Goal: Task Accomplishment & Management: Manage account settings

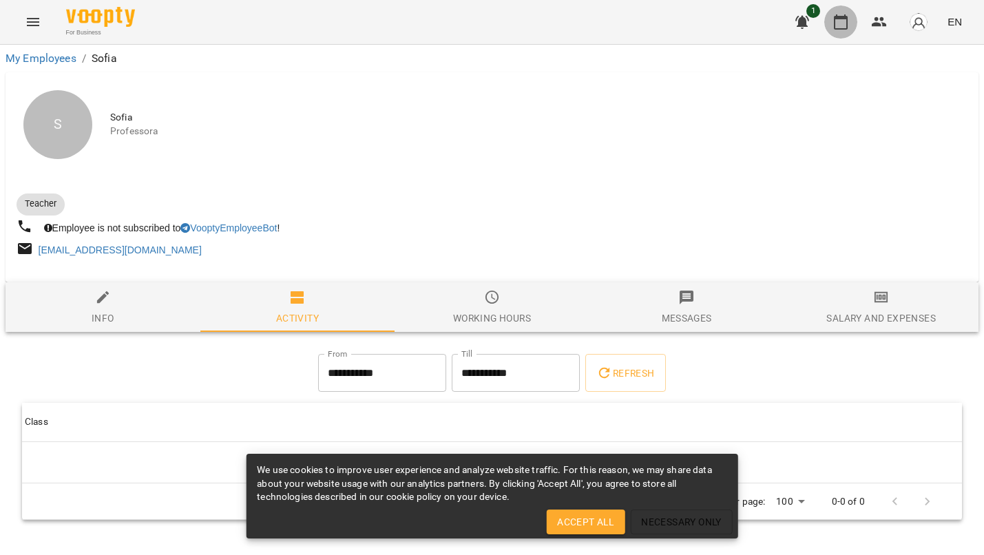
click at [844, 30] on button "button" at bounding box center [840, 22] width 33 height 33
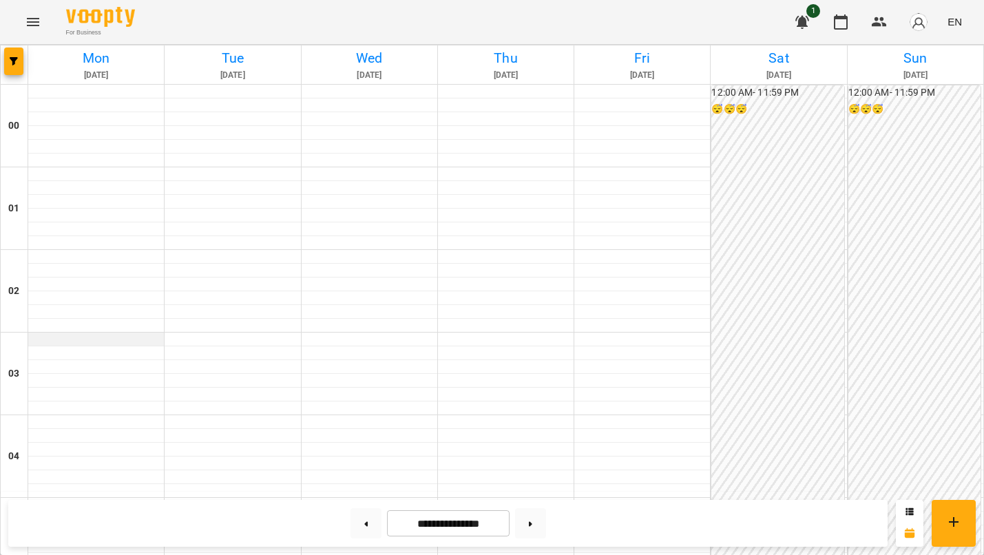
scroll to position [651, 0]
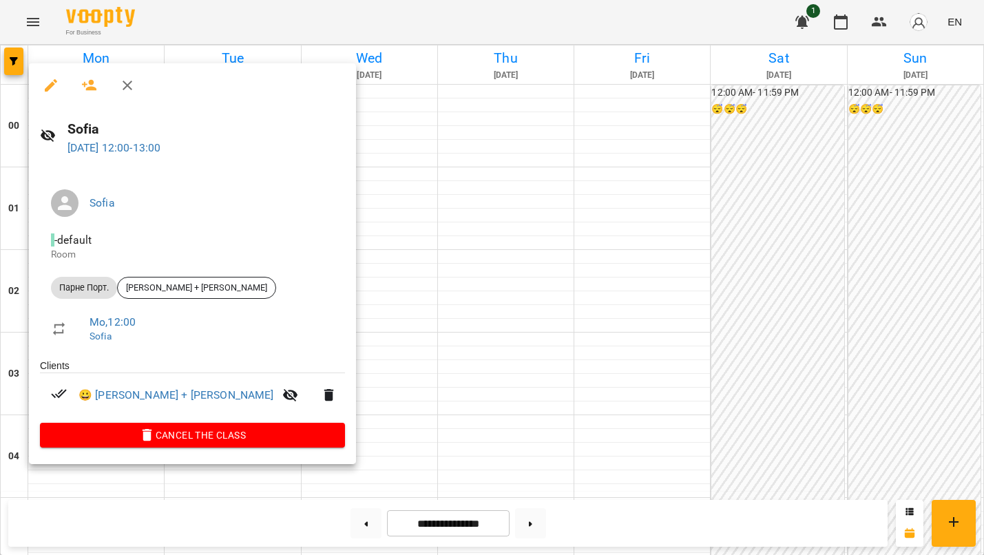
click at [379, 215] on div at bounding box center [492, 277] width 984 height 555
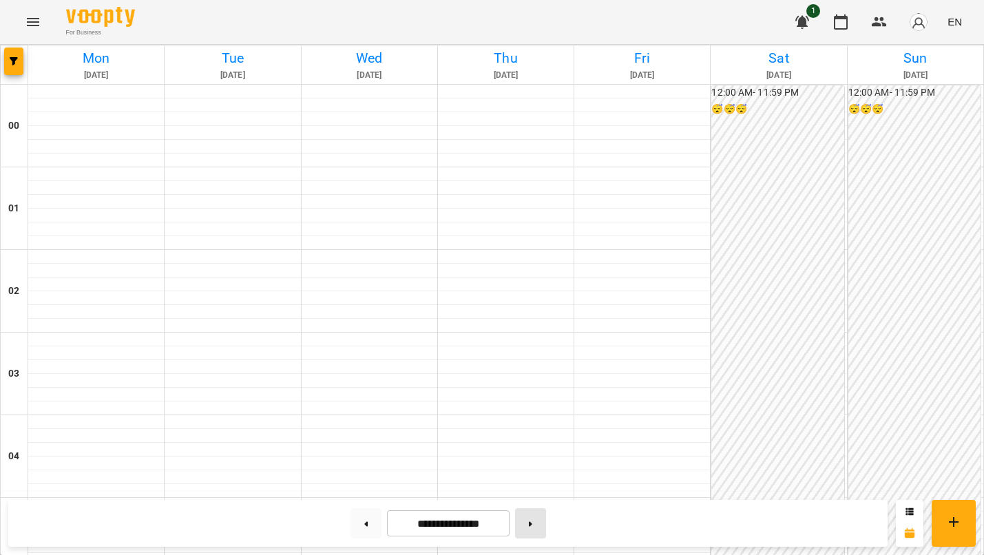
click at [532, 523] on icon at bounding box center [530, 524] width 3 height 6
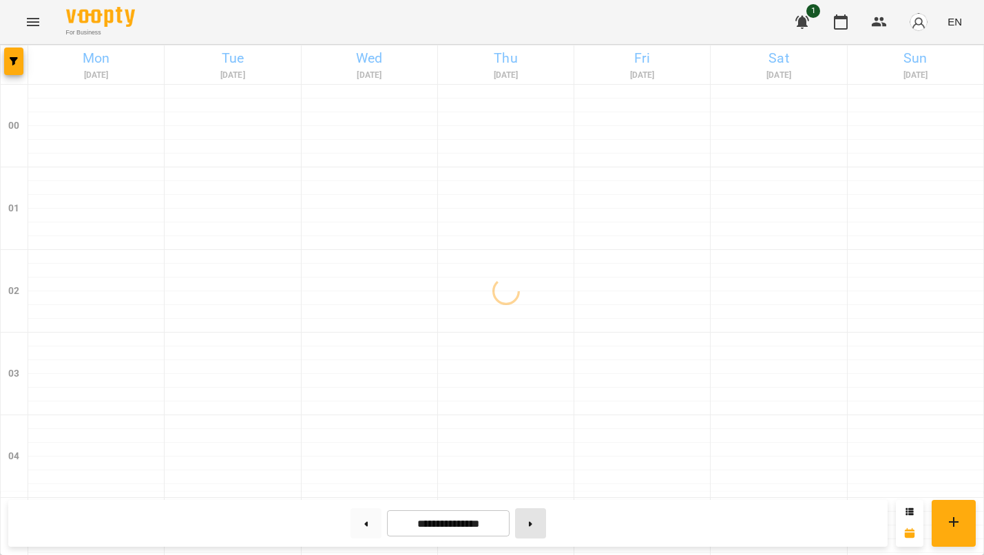
click at [532, 523] on icon at bounding box center [530, 524] width 3 height 6
click at [358, 527] on button at bounding box center [365, 523] width 31 height 30
click at [363, 512] on button at bounding box center [365, 523] width 31 height 30
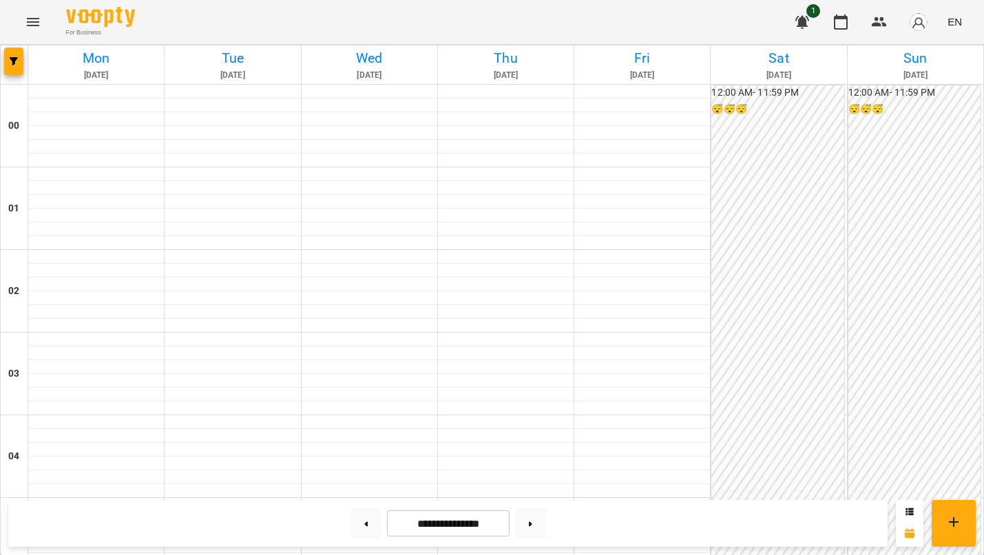
scroll to position [752, 0]
click at [546, 530] on button at bounding box center [530, 523] width 31 height 30
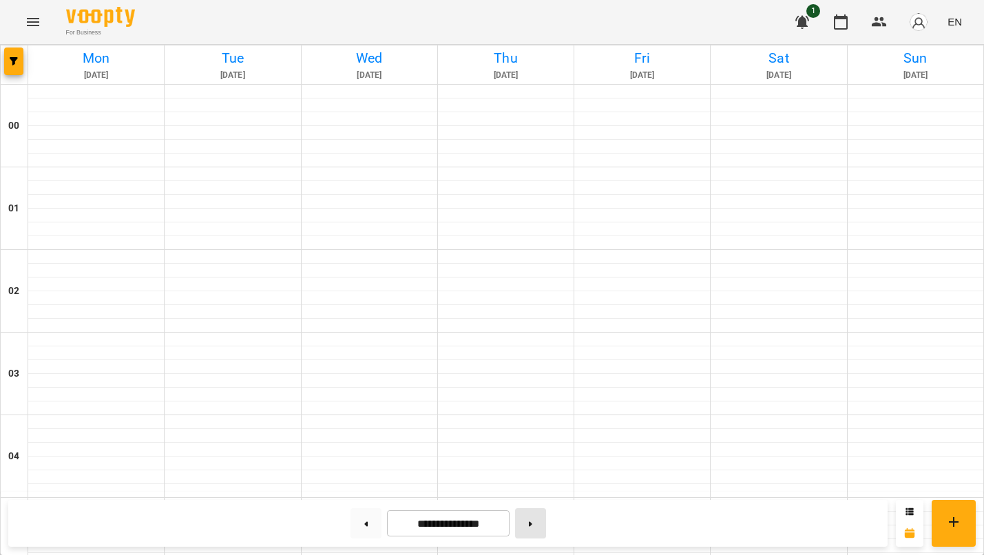
click at [546, 530] on button at bounding box center [530, 523] width 31 height 30
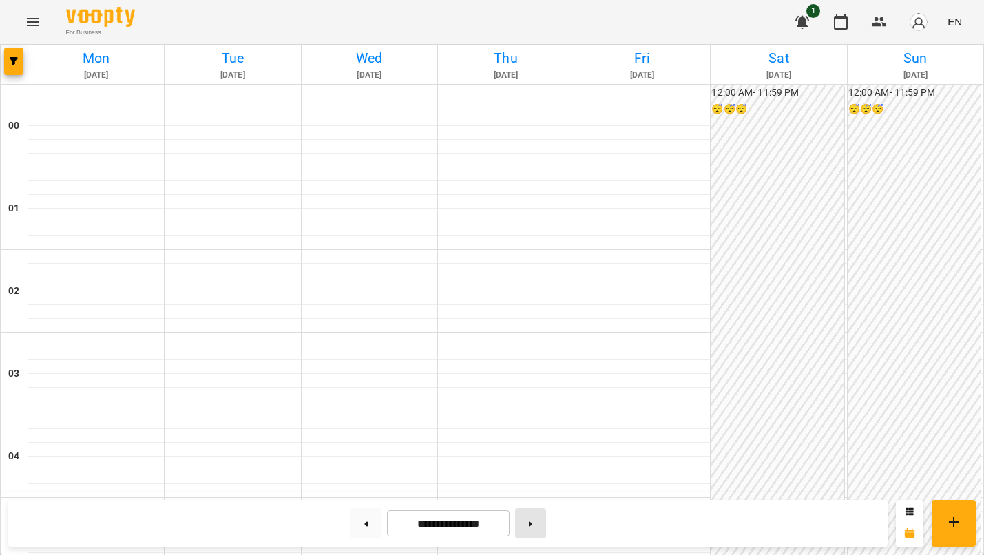
click at [546, 530] on button at bounding box center [530, 523] width 31 height 30
click at [546, 522] on button at bounding box center [530, 523] width 31 height 30
click at [529, 526] on button at bounding box center [530, 523] width 31 height 30
type input "**********"
